Goal: Transaction & Acquisition: Book appointment/travel/reservation

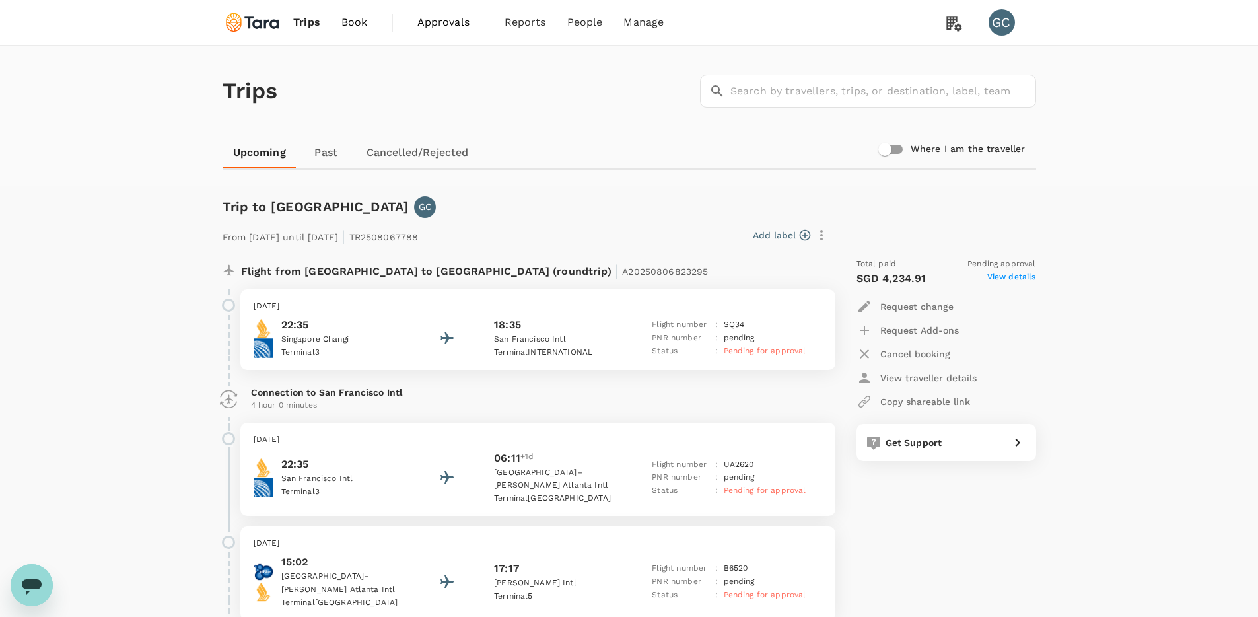
click at [261, 19] on img at bounding box center [253, 22] width 61 height 29
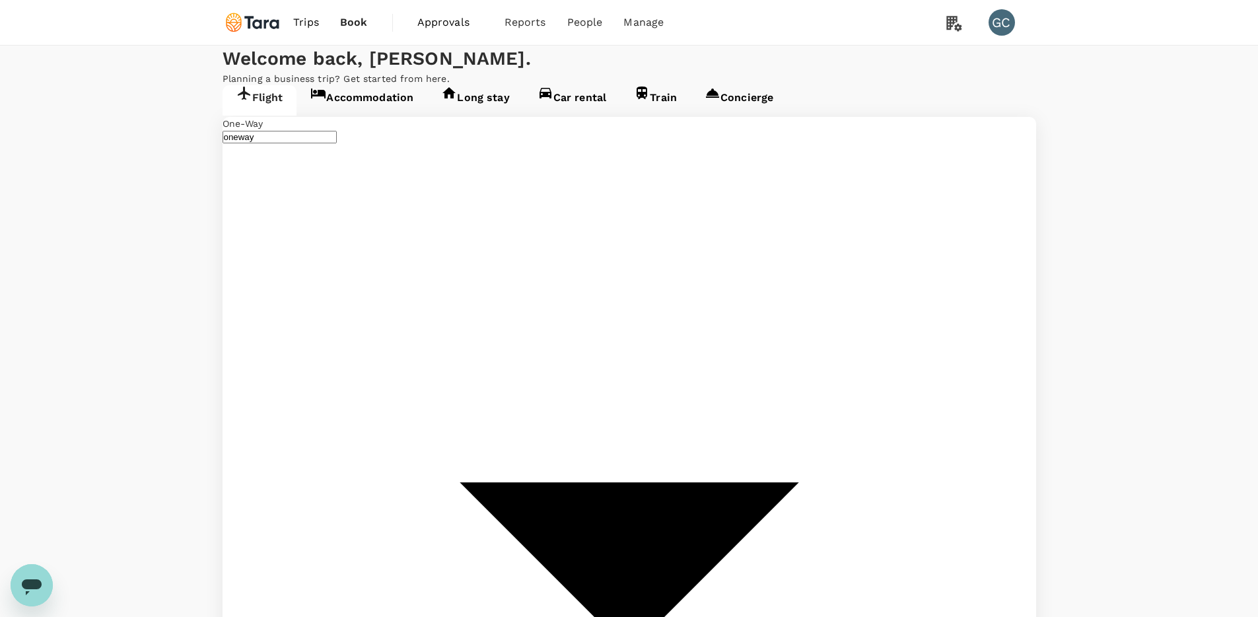
click at [306, 24] on span "Trips" at bounding box center [306, 23] width 26 height 16
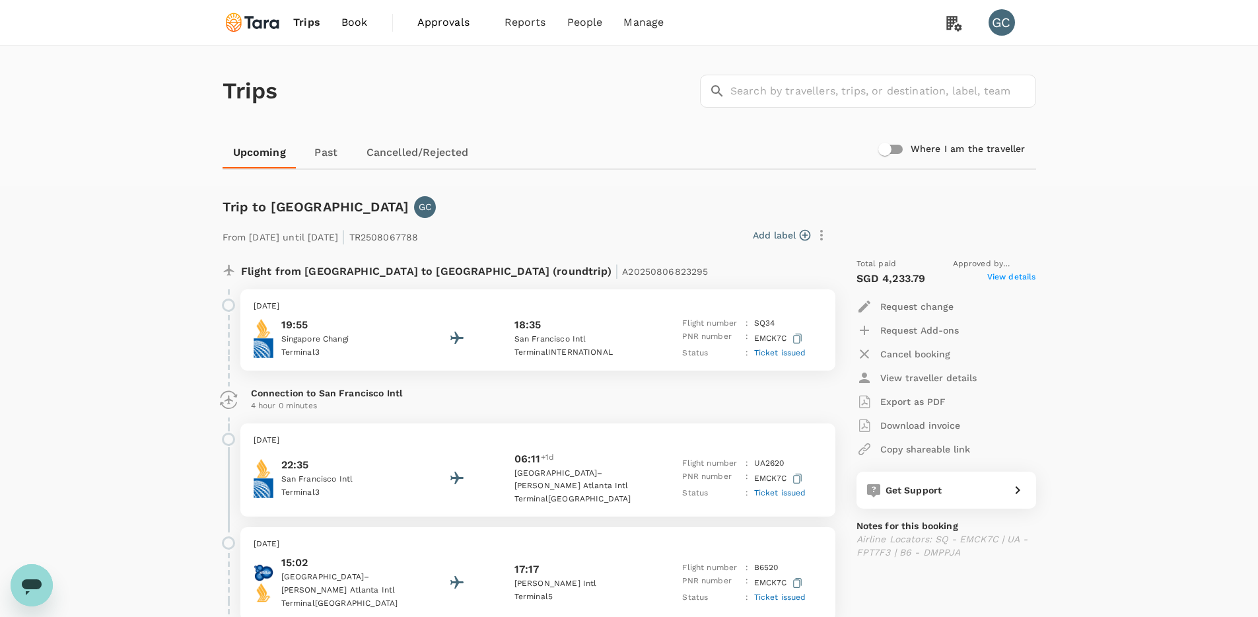
click at [501, 328] on div "19:55 [GEOGRAPHIC_DATA] [GEOGRAPHIC_DATA] 3 18:35 [GEOGRAPHIC_DATA] INTERNATION…" at bounding box center [538, 338] width 569 height 43
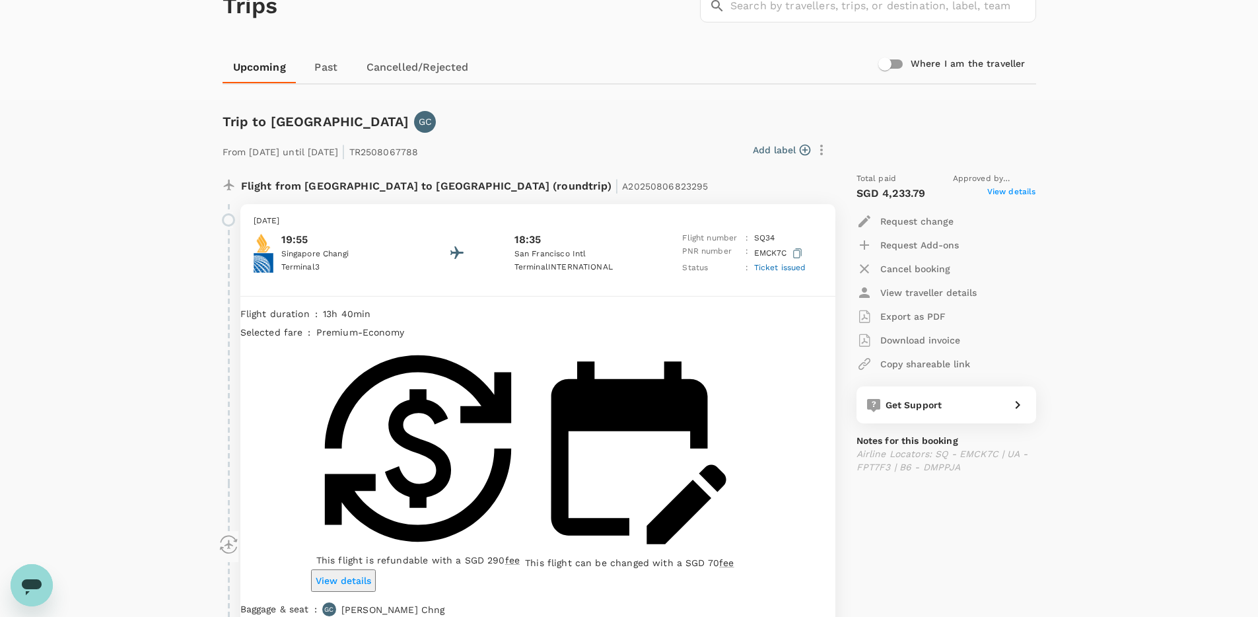
scroll to position [94, 0]
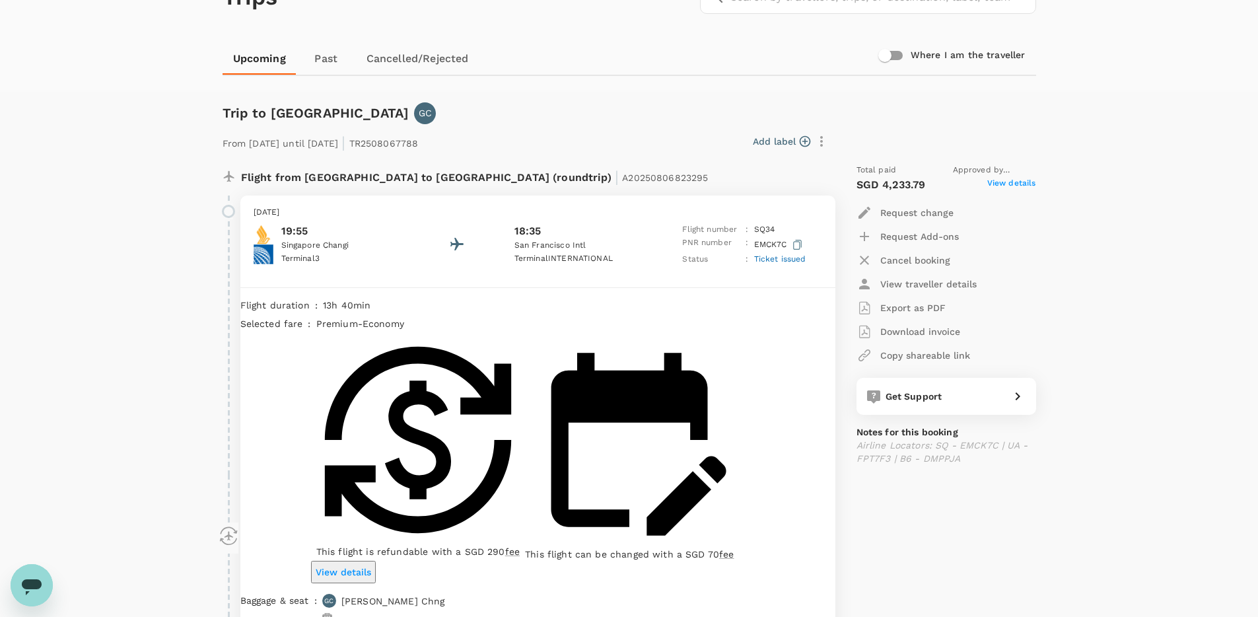
click at [937, 283] on p "View traveller details" at bounding box center [928, 283] width 96 height 13
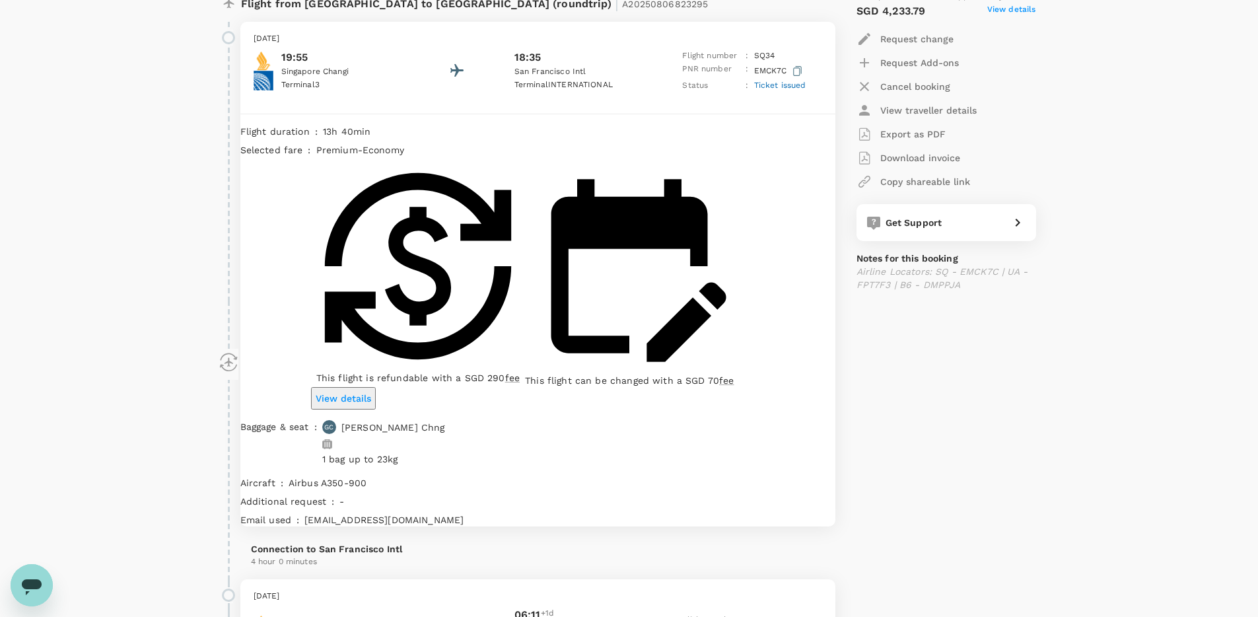
scroll to position [0, 0]
